Goal: Transaction & Acquisition: Obtain resource

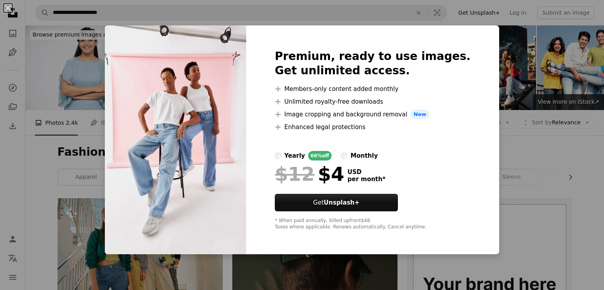
scroll to position [437, 0]
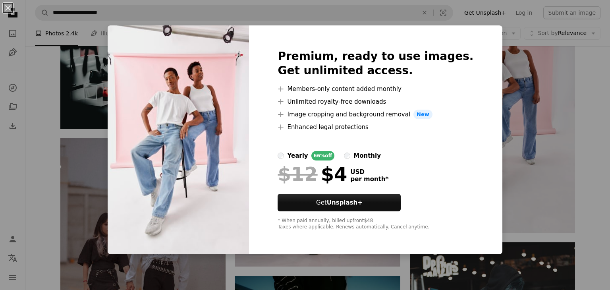
click at [553, 118] on div "An X shape Premium, ready to use images. Get unlimited access. A plus sign Memb…" at bounding box center [305, 145] width 610 height 290
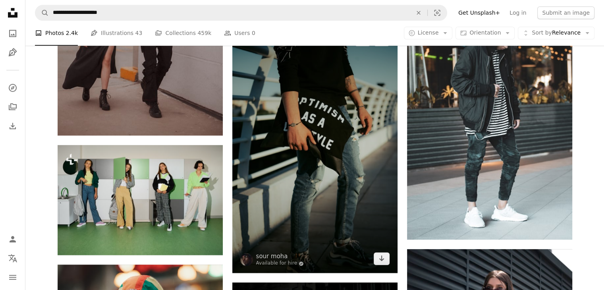
scroll to position [715, 0]
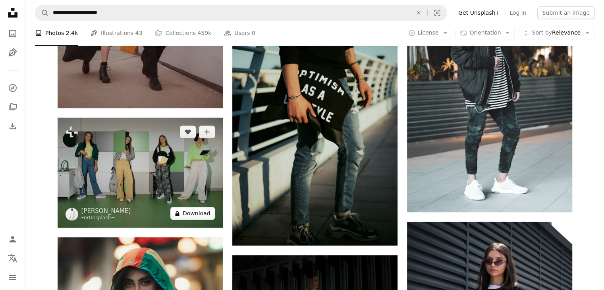
click at [200, 210] on button "A lock Download" at bounding box center [192, 213] width 44 height 13
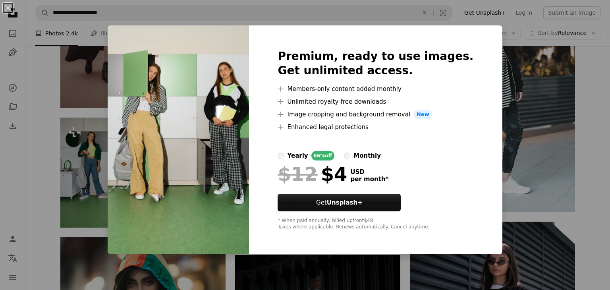
click at [558, 89] on div "An X shape Premium, ready to use images. Get unlimited access. A plus sign Memb…" at bounding box center [305, 145] width 610 height 290
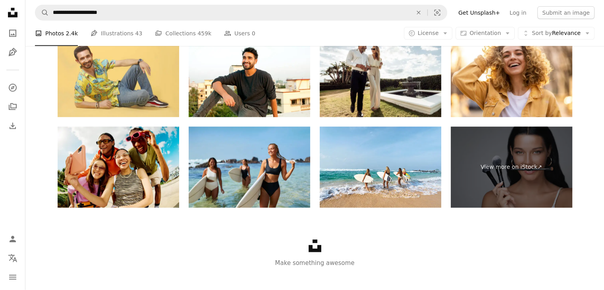
scroll to position [1979, 0]
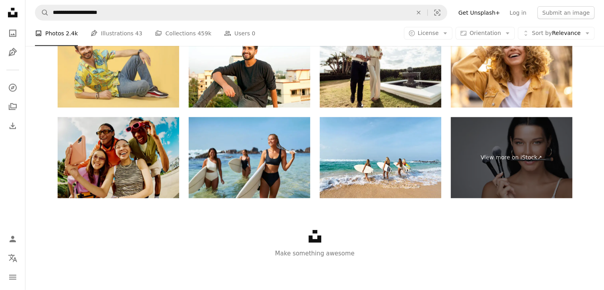
click at [126, 154] on img at bounding box center [119, 157] width 122 height 81
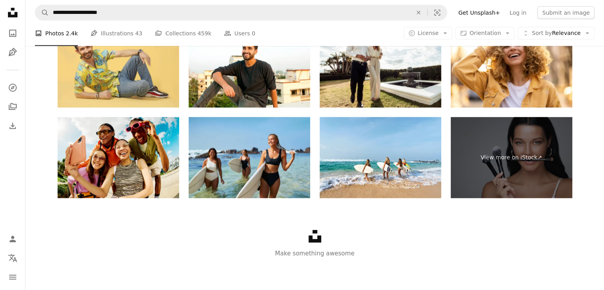
scroll to position [1820, 0]
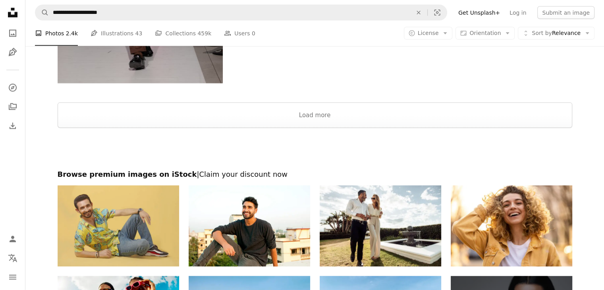
click at [140, 190] on img at bounding box center [119, 226] width 122 height 81
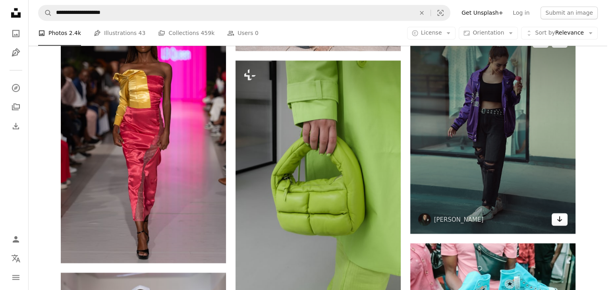
scroll to position [1344, 0]
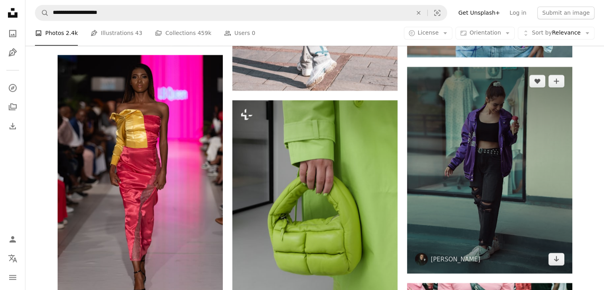
click at [513, 199] on img at bounding box center [489, 170] width 165 height 207
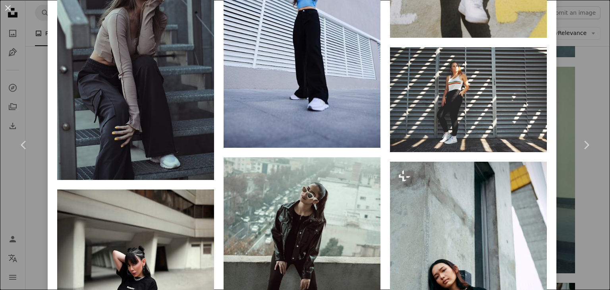
scroll to position [3646, 0]
